Goal: Navigation & Orientation: Find specific page/section

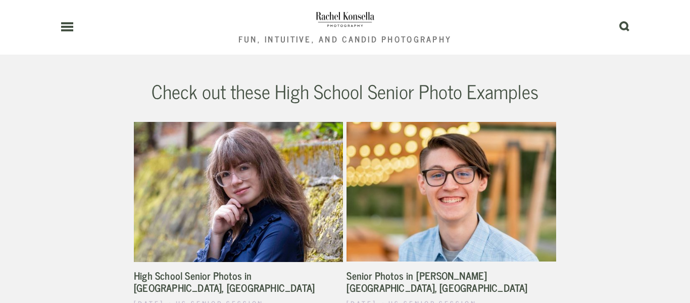
scroll to position [2151, 0]
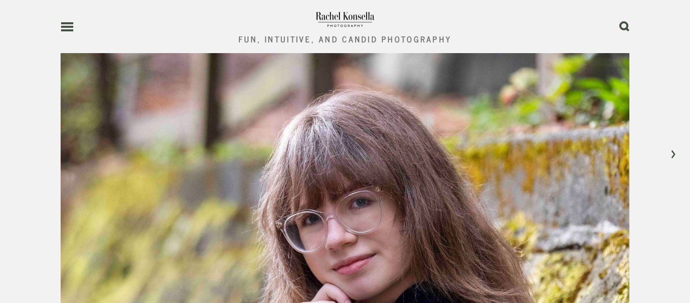
click at [68, 23] on use at bounding box center [67, 26] width 12 height 7
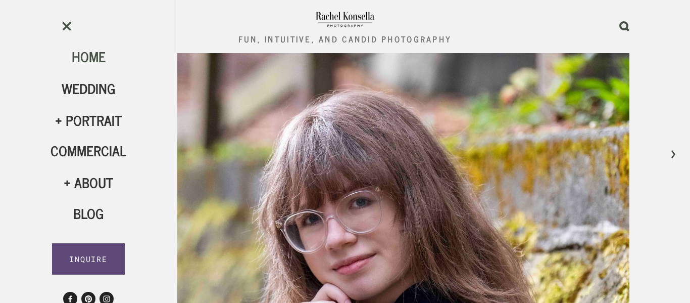
click at [90, 63] on span "Home" at bounding box center [89, 56] width 34 height 22
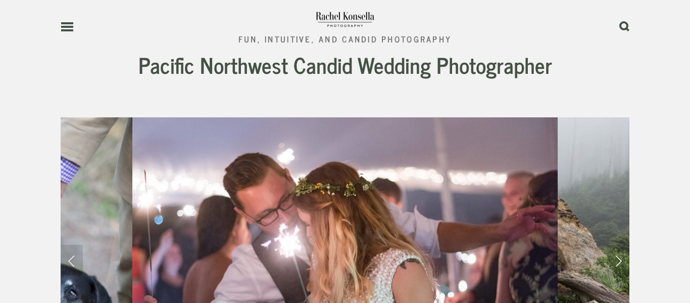
click at [67, 27] on use at bounding box center [67, 26] width 12 height 7
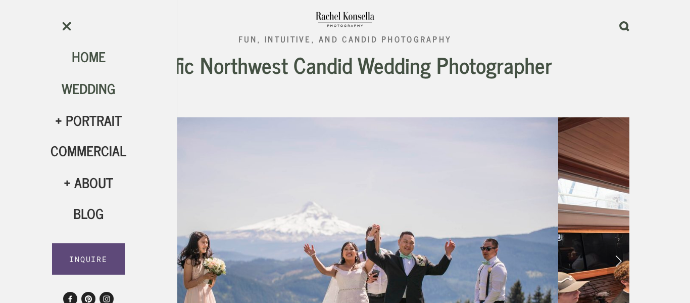
click at [81, 87] on span "Wedding" at bounding box center [89, 88] width 54 height 22
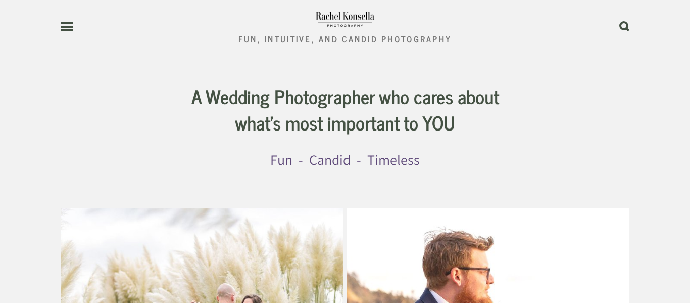
click at [67, 24] on use at bounding box center [67, 26] width 12 height 7
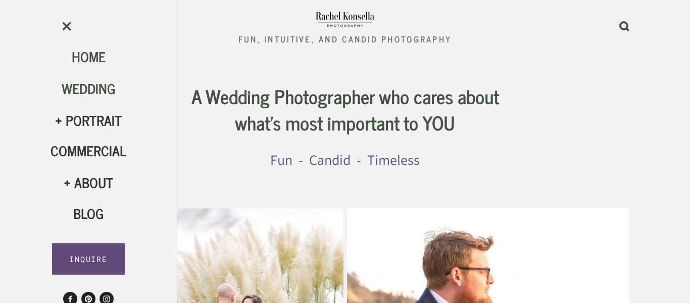
click at [81, 54] on span "Home" at bounding box center [89, 56] width 34 height 22
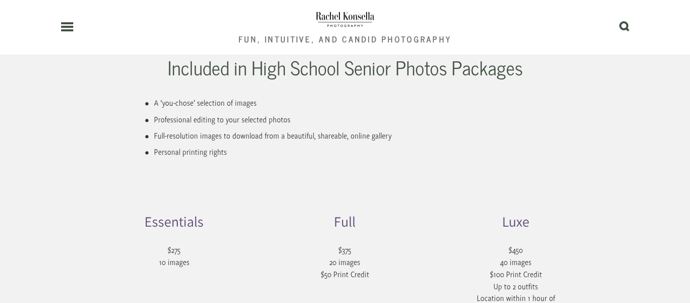
scroll to position [1644, 0]
